Goal: Navigation & Orientation: Understand site structure

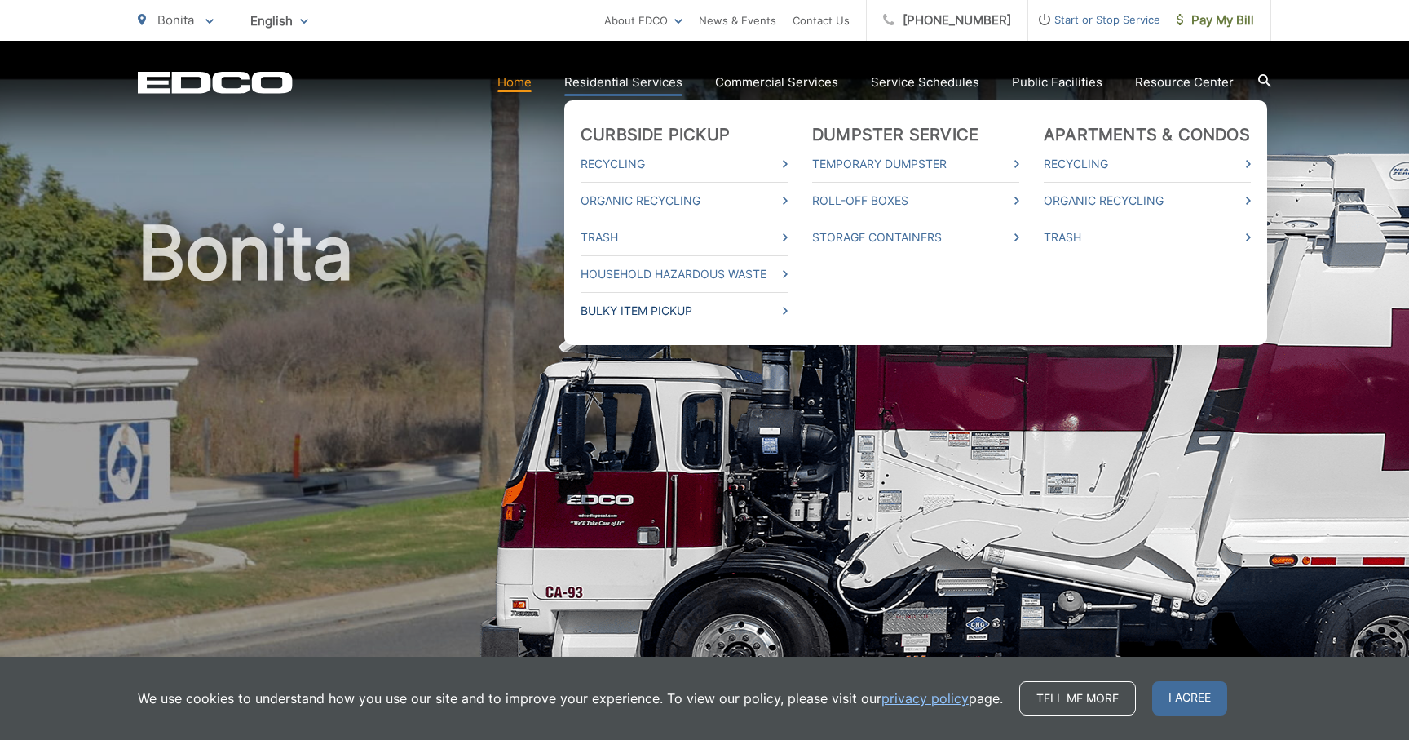
click at [670, 315] on link "Bulky Item Pickup" at bounding box center [684, 311] width 207 height 20
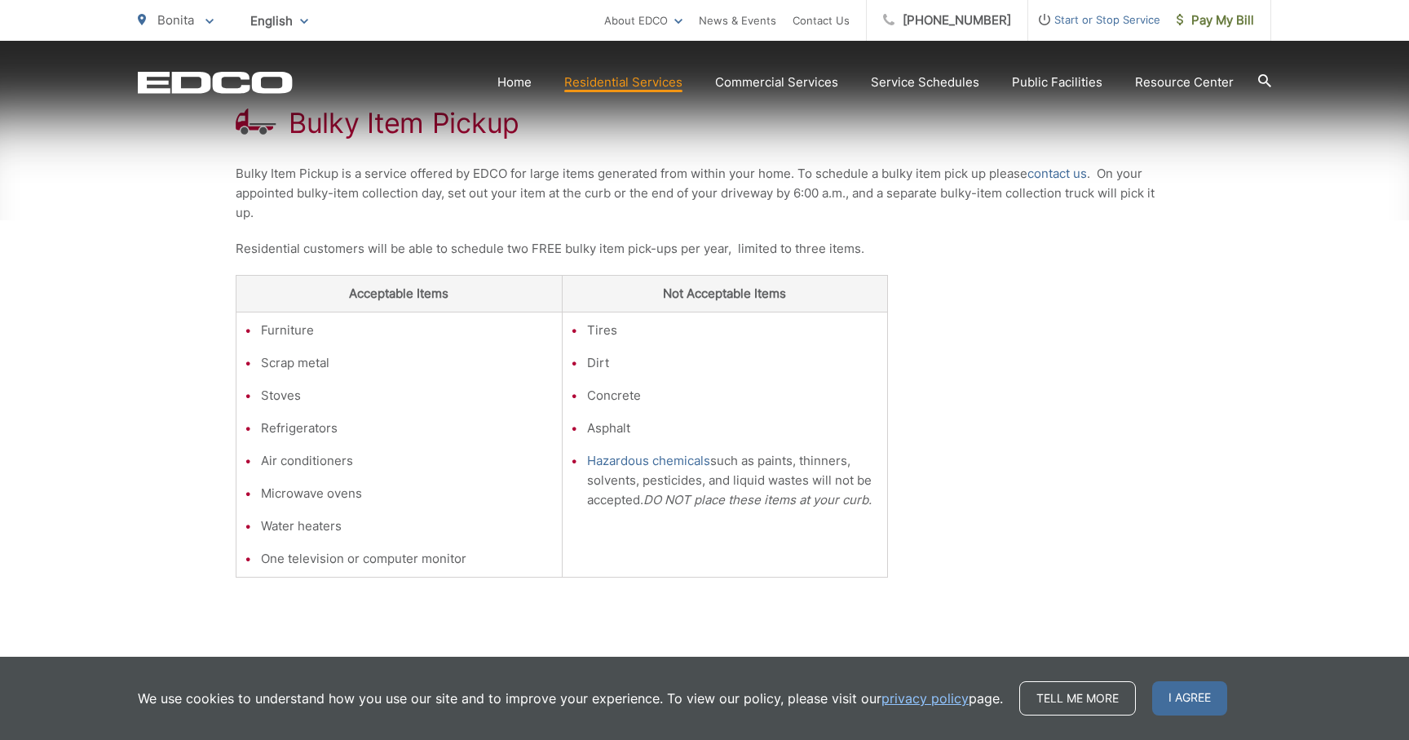
scroll to position [318, 0]
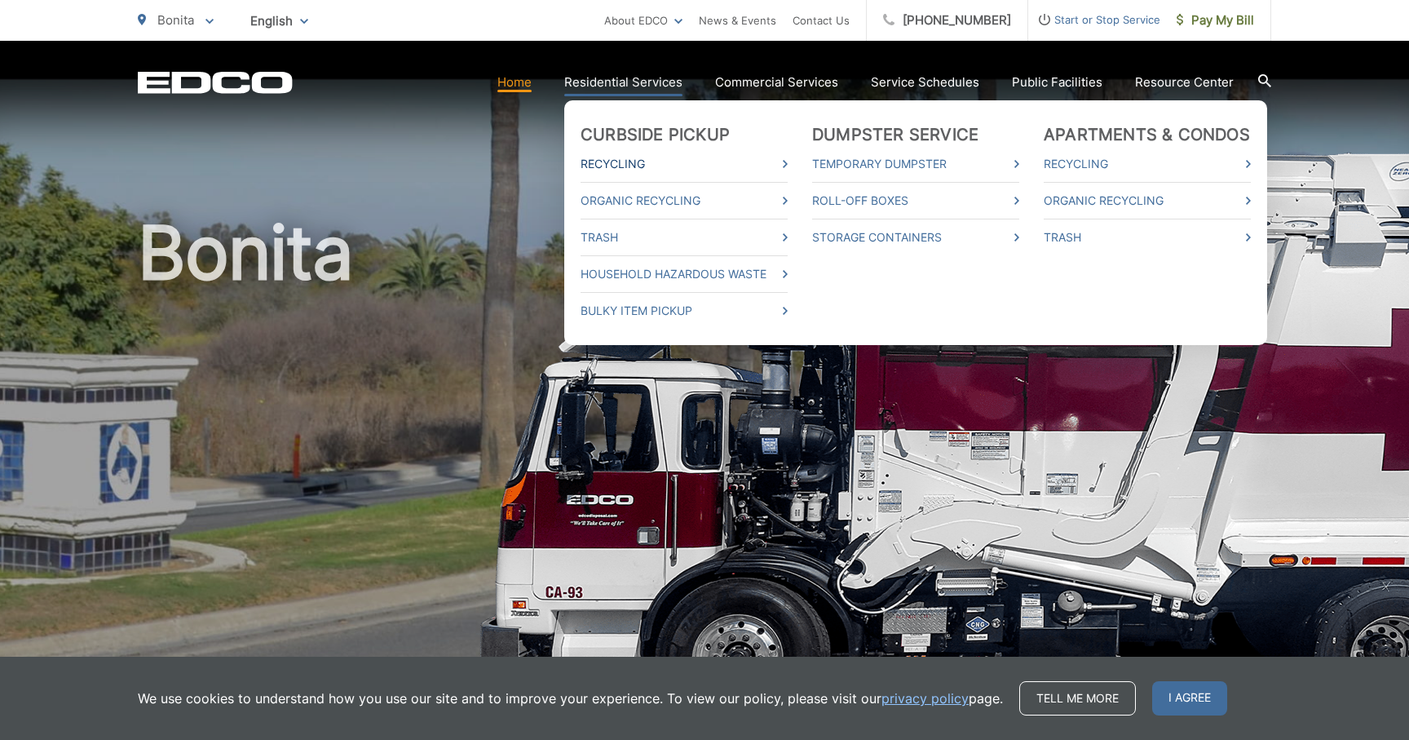
click at [642, 160] on link "Recycling" at bounding box center [684, 164] width 207 height 20
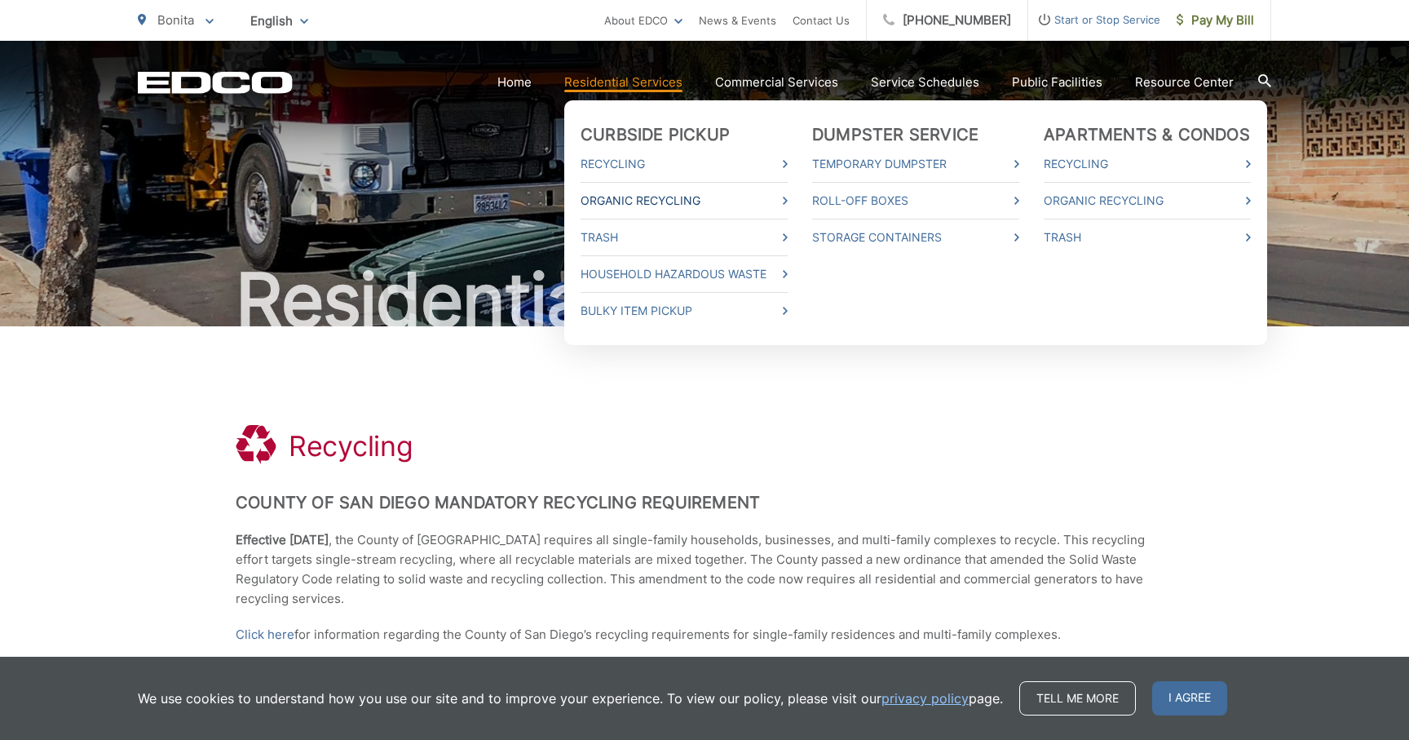
click at [623, 200] on link "Organic Recycling" at bounding box center [684, 201] width 207 height 20
